Goal: Entertainment & Leisure: Consume media (video, audio)

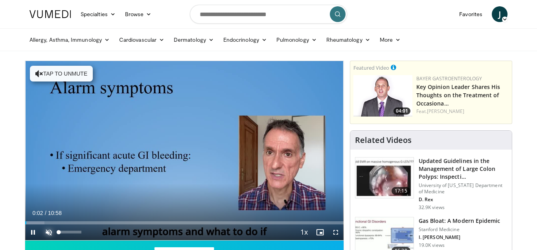
click at [49, 228] on span "Video Player" at bounding box center [49, 232] width 16 height 16
